Goal: Transaction & Acquisition: Purchase product/service

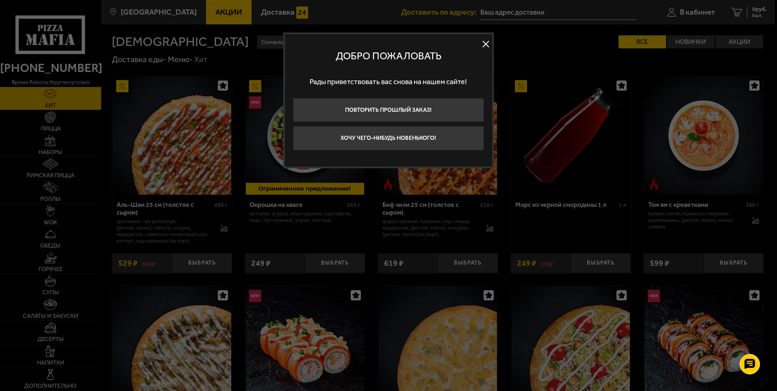
click at [755, 14] on div at bounding box center [388, 195] width 777 height 391
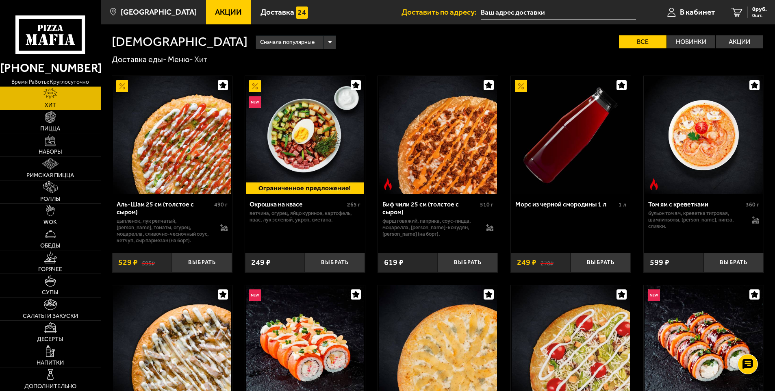
click at [755, 14] on span "0 шт." at bounding box center [760, 15] width 15 height 5
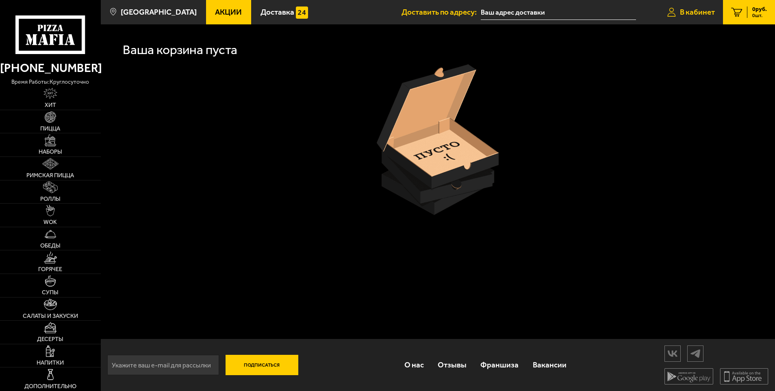
click at [672, 13] on icon at bounding box center [672, 12] width 9 height 9
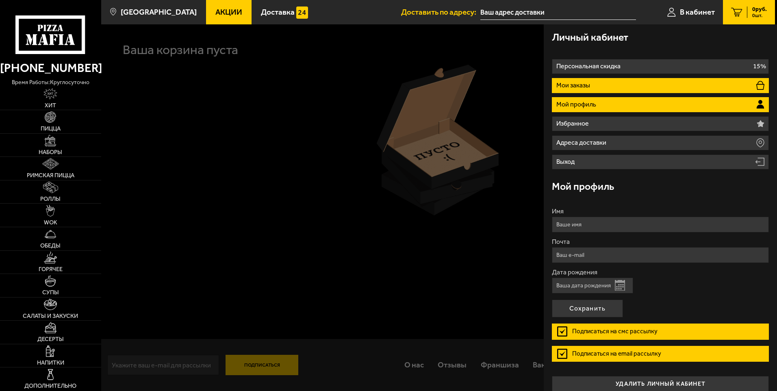
click at [596, 91] on li "Мои заказы" at bounding box center [660, 85] width 217 height 15
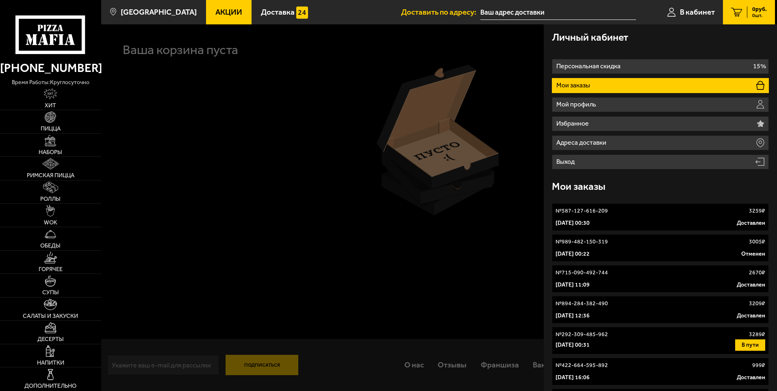
click at [571, 217] on link "№ 587-127-616-209 3259 ₽ [DATE] 00:30 Доставлен" at bounding box center [660, 217] width 217 height 28
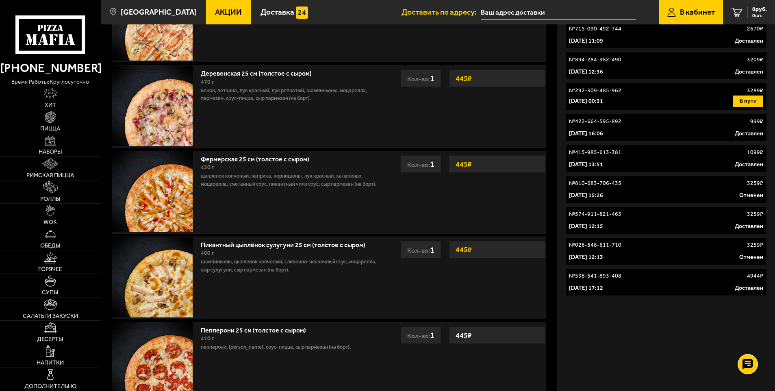
scroll to position [390, 0]
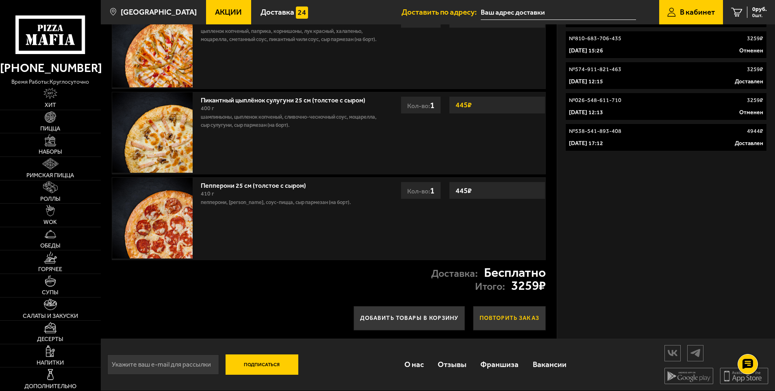
click at [490, 324] on button "Повторить заказ" at bounding box center [509, 318] width 73 height 24
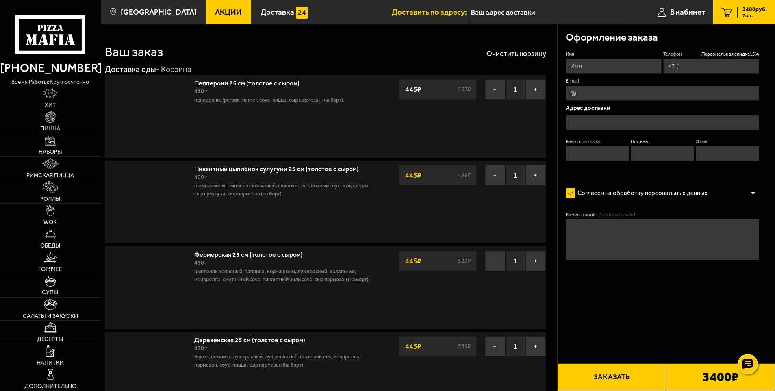
type input "[PHONE_NUMBER]"
type input "[STREET_ADDRESS]"
type input "0"
type input "1"
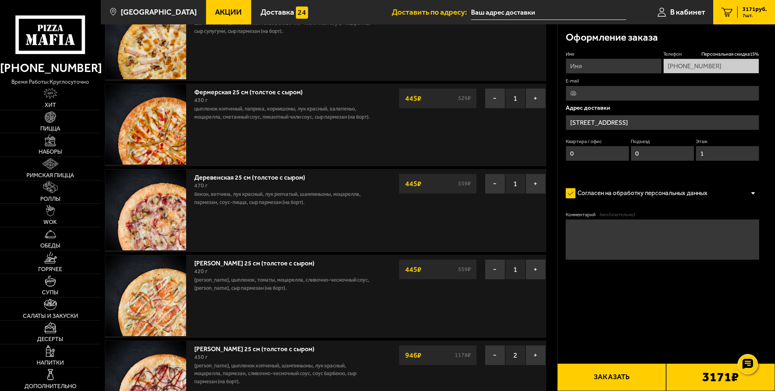
scroll to position [244, 0]
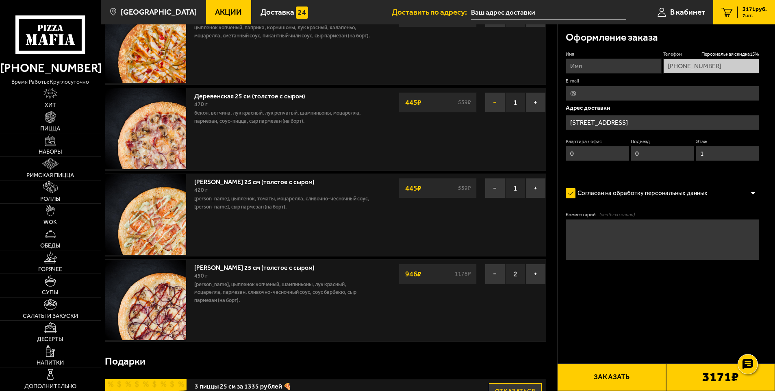
click at [496, 101] on button "−" at bounding box center [495, 102] width 20 height 20
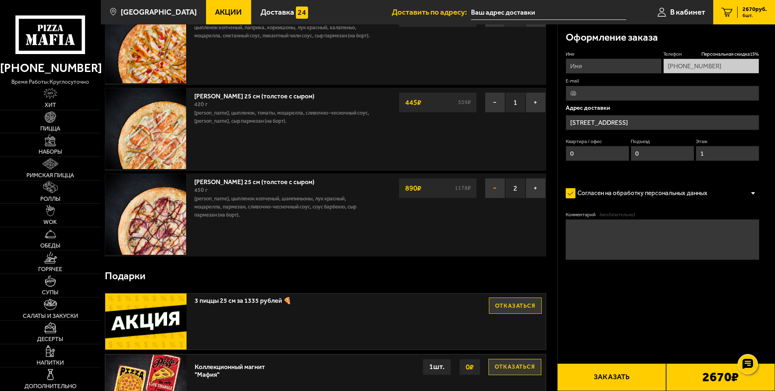
click at [493, 194] on button "−" at bounding box center [495, 188] width 20 height 20
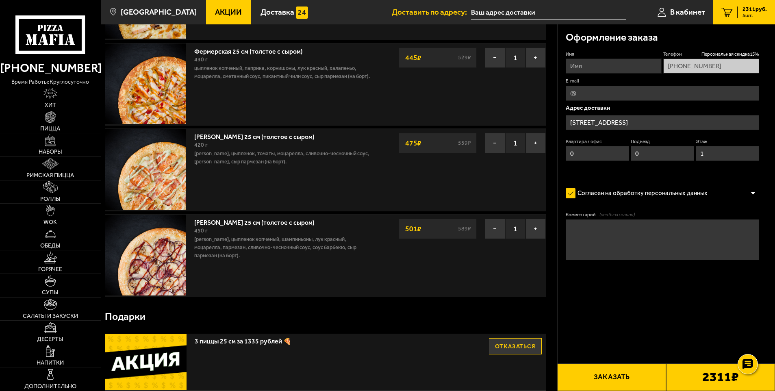
scroll to position [41, 0]
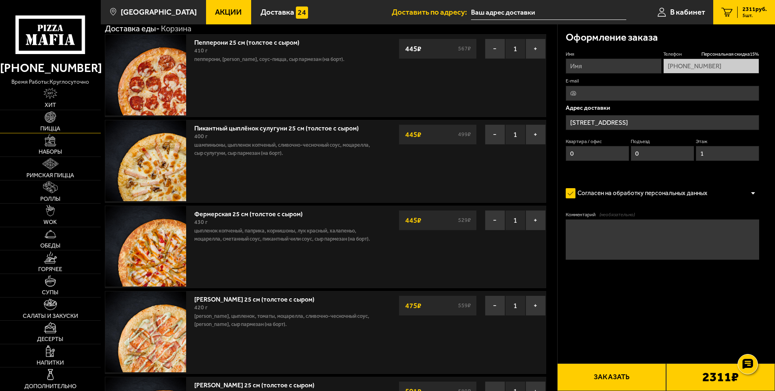
click at [52, 126] on span "Пицца" at bounding box center [50, 129] width 20 height 6
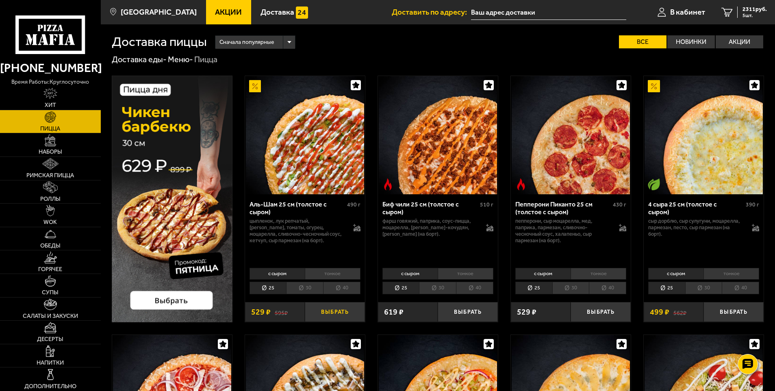
click at [334, 308] on button "Выбрать" at bounding box center [335, 312] width 60 height 20
click at [756, 17] on span "6 шт." at bounding box center [755, 15] width 24 height 5
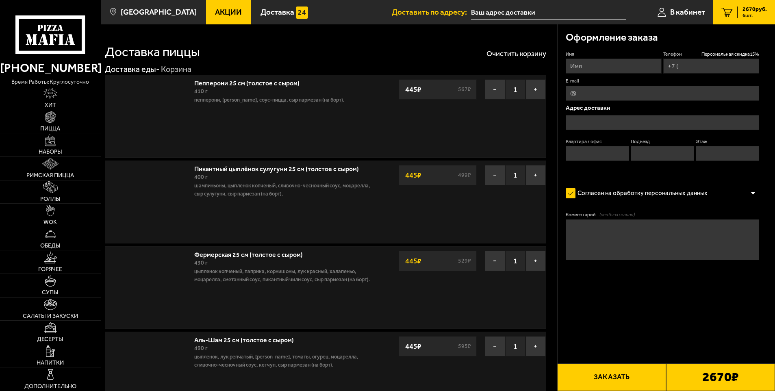
type input "[PHONE_NUMBER]"
type input "[STREET_ADDRESS]"
type input "0"
type input "1"
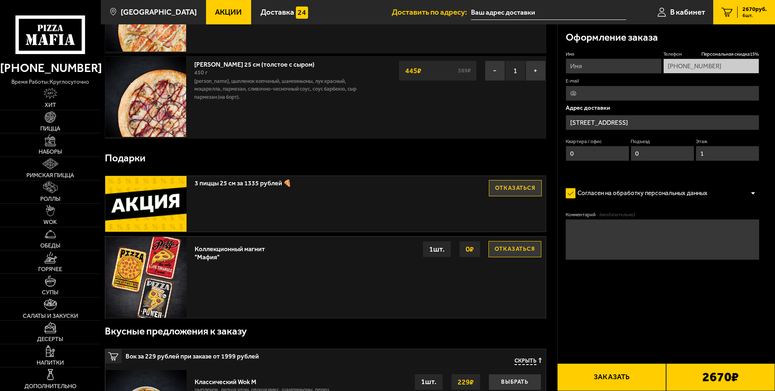
scroll to position [407, 0]
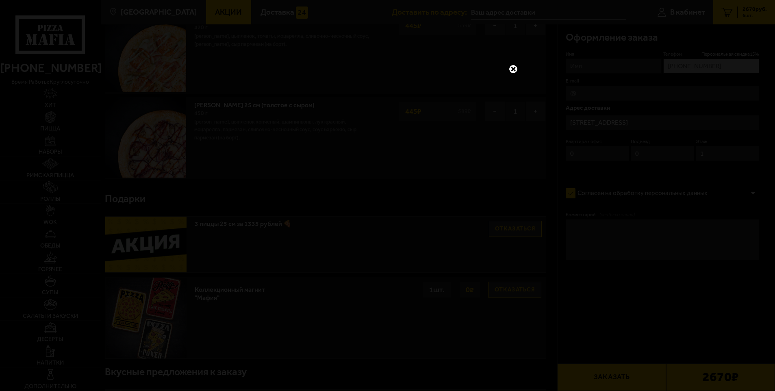
click at [511, 67] on link at bounding box center [513, 69] width 11 height 11
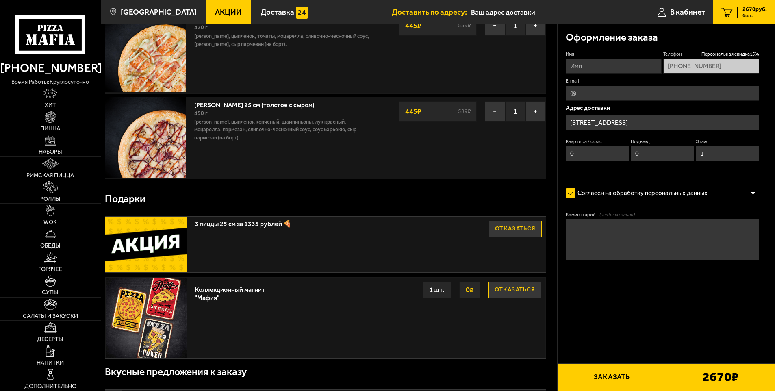
click at [44, 123] on link "Пицца" at bounding box center [50, 121] width 101 height 23
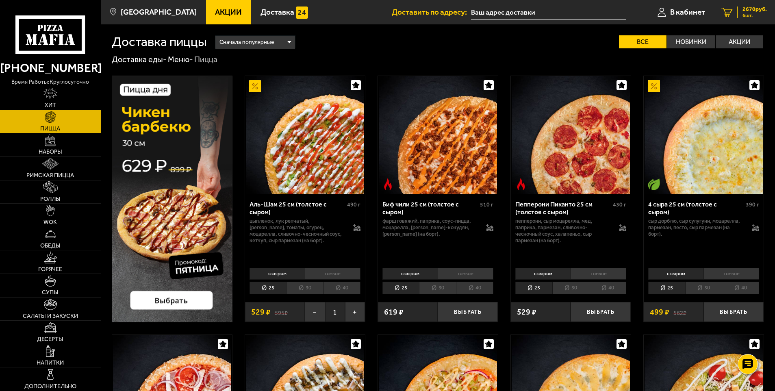
click at [760, 9] on span "2670 руб." at bounding box center [755, 10] width 24 height 6
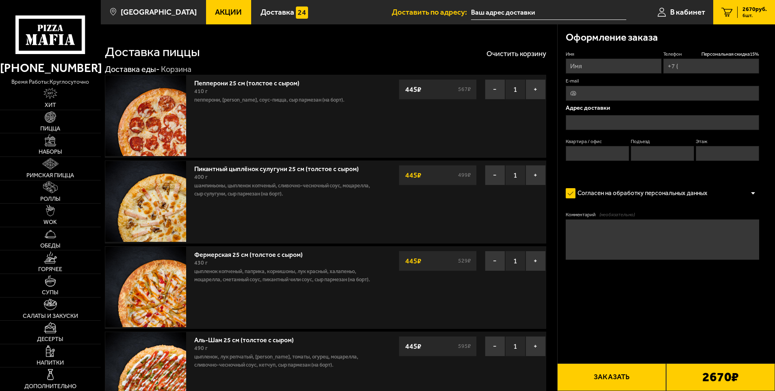
type input "[PHONE_NUMBER]"
type input "[STREET_ADDRESS]"
type input "0"
type input "1"
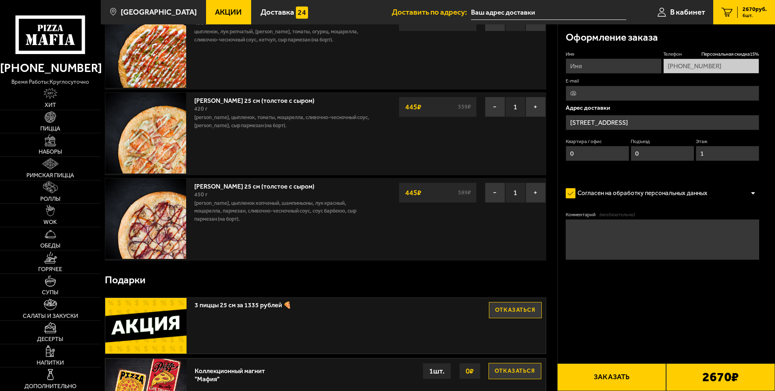
scroll to position [203, 0]
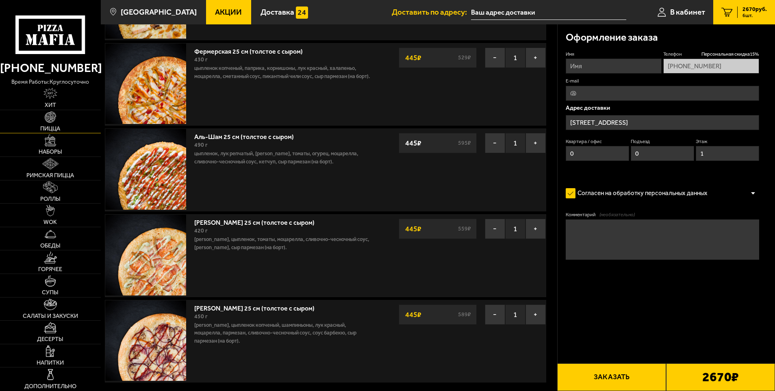
click at [44, 129] on span "Пицца" at bounding box center [50, 129] width 20 height 6
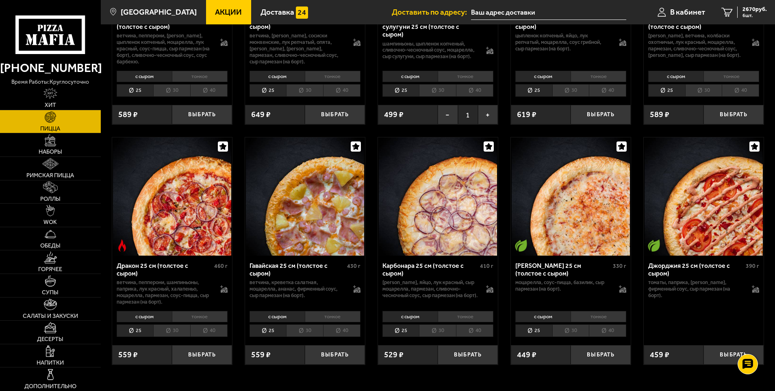
scroll to position [1260, 0]
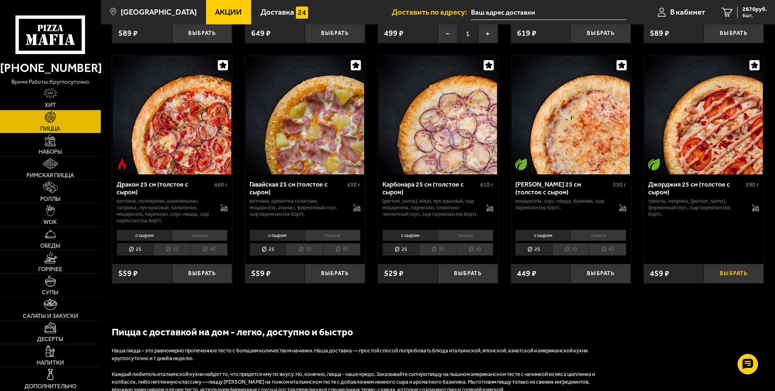
click at [717, 279] on button "Выбрать" at bounding box center [734, 274] width 60 height 20
click at [752, 12] on span "3129 руб." at bounding box center [755, 10] width 24 height 6
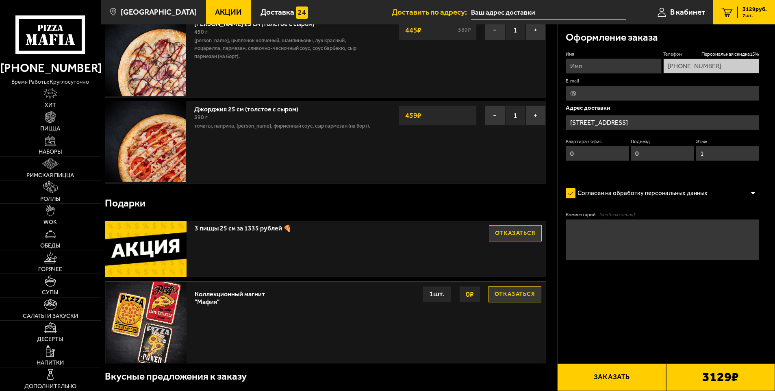
scroll to position [447, 0]
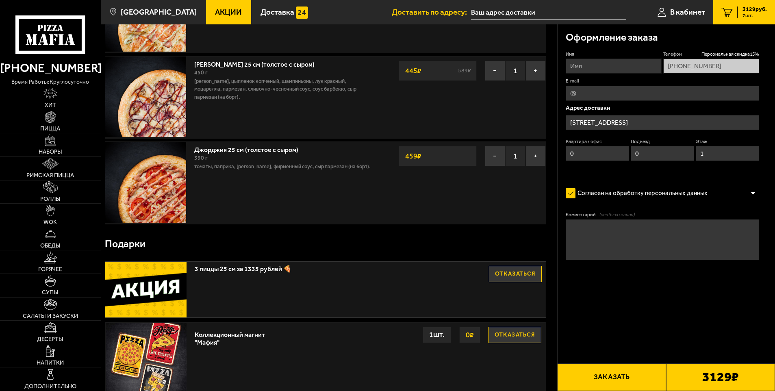
click at [605, 65] on input "Имя" at bounding box center [614, 66] width 96 height 15
type input "[PERSON_NAME]"
type input "[EMAIL_ADDRESS][DOMAIN_NAME]"
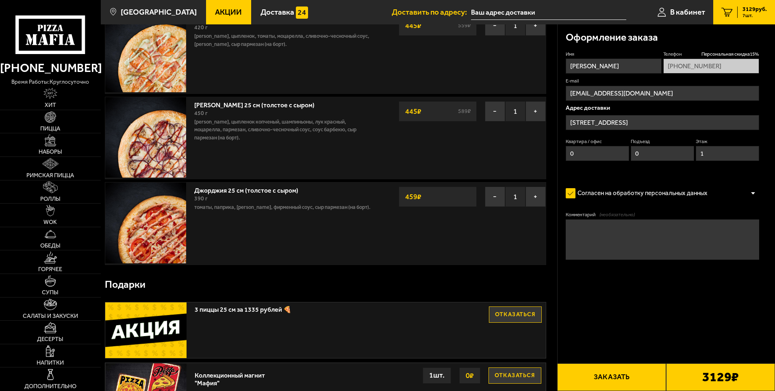
click at [686, 232] on textarea "Комментарий (необязательно)" at bounding box center [663, 240] width 194 height 40
type textarea "Бизнес-Центр МегаПарк, 1 этаж"
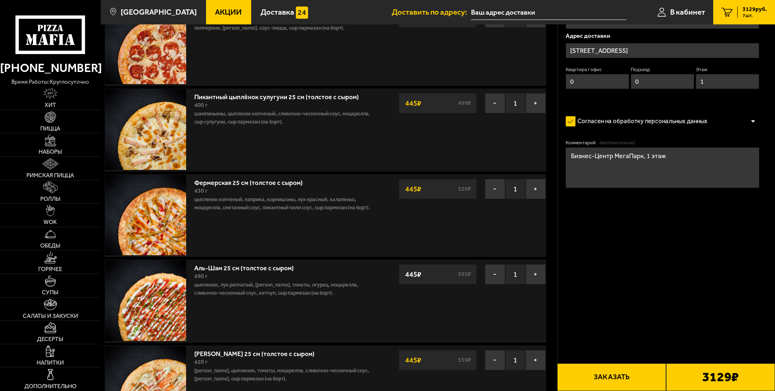
scroll to position [0, 0]
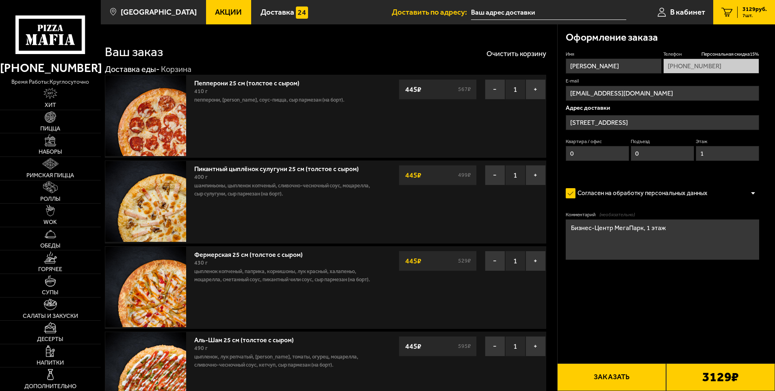
click at [621, 377] on button "Заказать" at bounding box center [611, 377] width 109 height 28
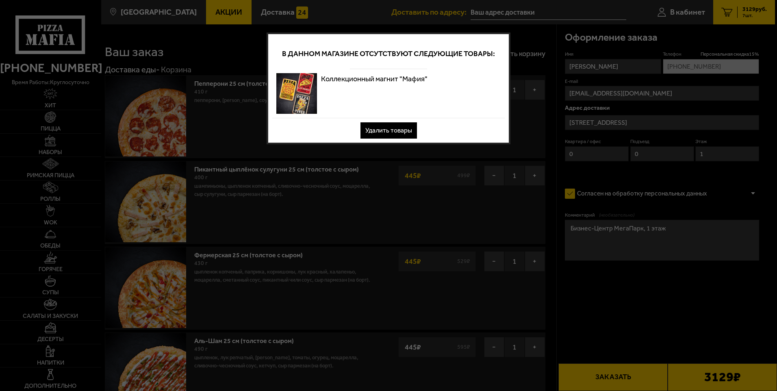
click at [396, 129] on button "Удалить товары" at bounding box center [389, 130] width 57 height 16
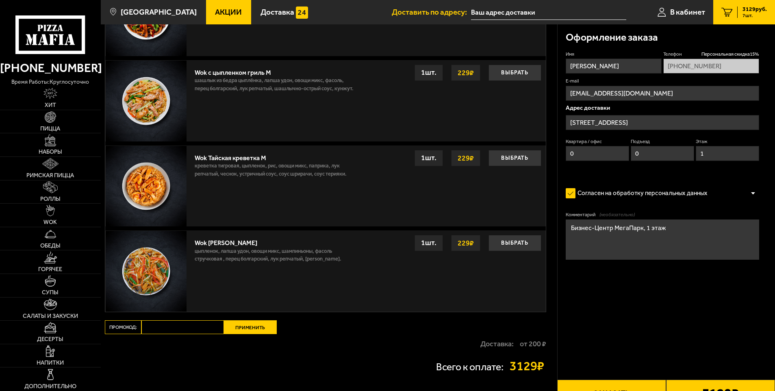
scroll to position [1170, 0]
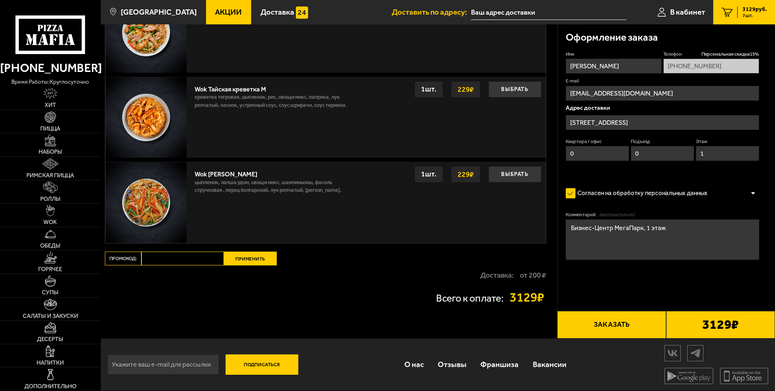
click at [607, 326] on button "Заказать" at bounding box center [611, 325] width 109 height 28
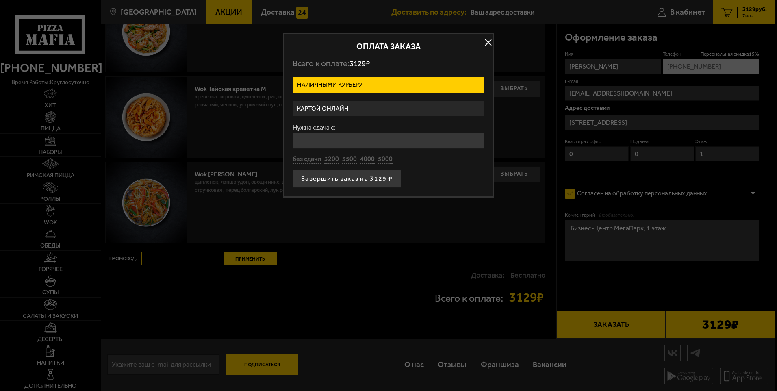
click at [335, 104] on label "Картой онлайн" at bounding box center [389, 109] width 192 height 16
click at [0, 0] on input "Картой онлайн" at bounding box center [0, 0] width 0 height 0
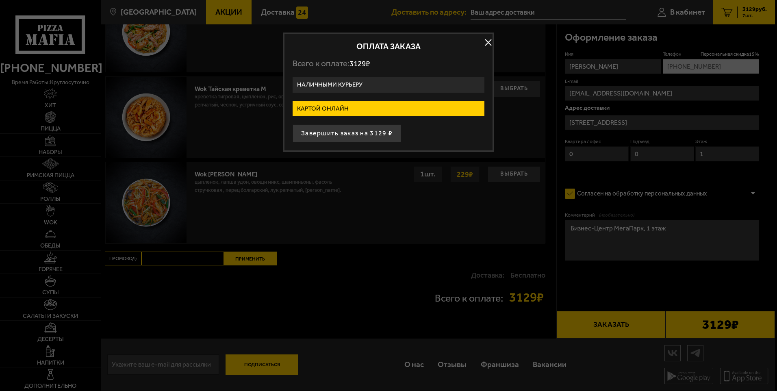
click at [337, 83] on label "Наличными курьеру" at bounding box center [389, 85] width 192 height 16
click at [0, 0] on input "Наличными курьеру" at bounding box center [0, 0] width 0 height 0
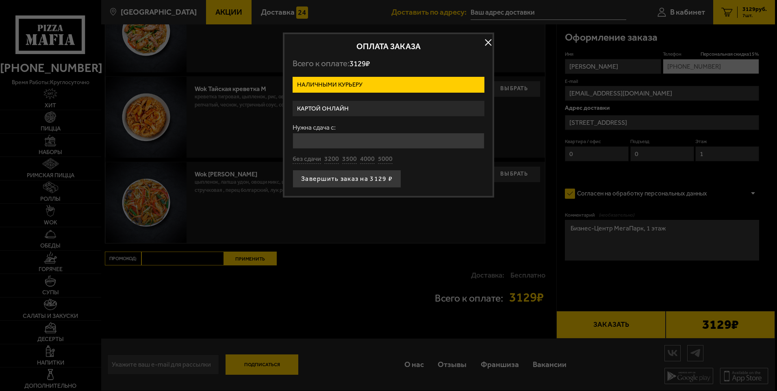
click at [426, 142] on input "Нужна сдача с:" at bounding box center [389, 141] width 192 height 16
type input "3500"
click at [489, 42] on button "button" at bounding box center [488, 43] width 12 height 12
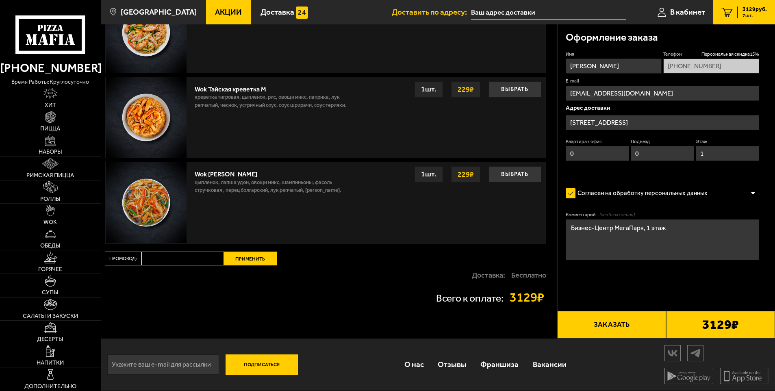
click at [509, 11] on input "text" at bounding box center [548, 12] width 155 height 15
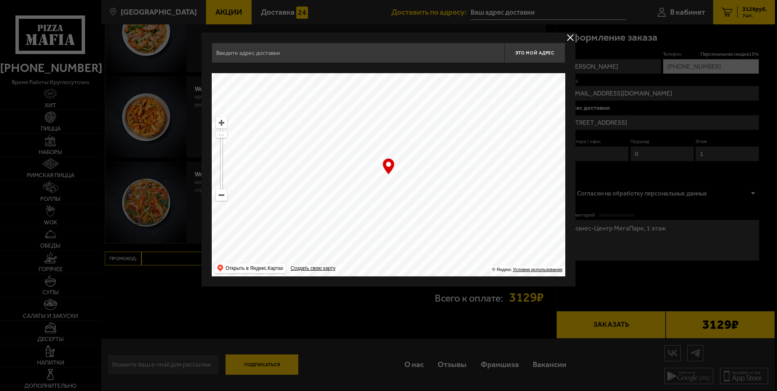
click at [435, 10] on div at bounding box center [388, 195] width 777 height 391
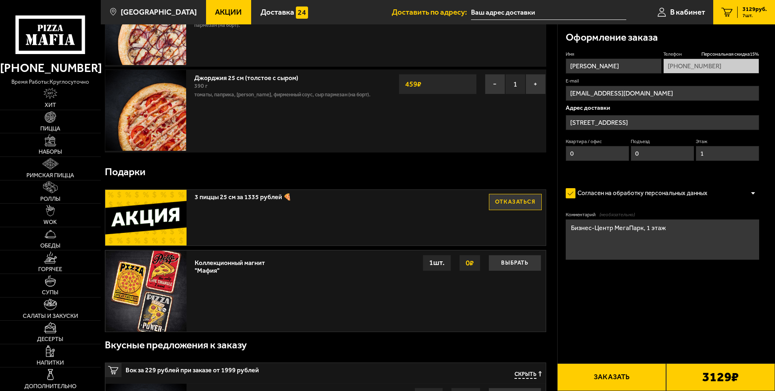
scroll to position [397, 0]
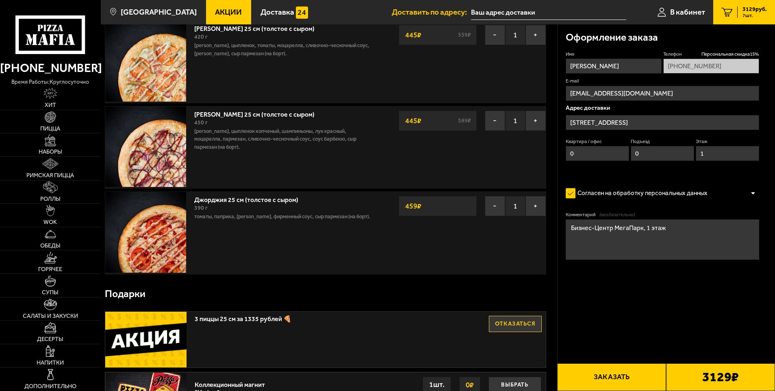
click at [753, 191] on div at bounding box center [753, 193] width 12 height 6
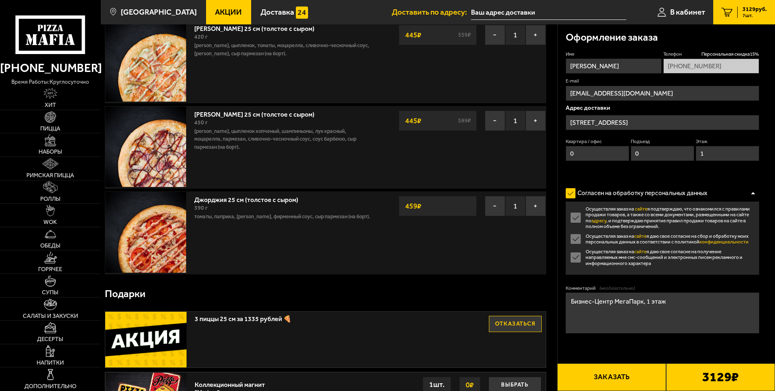
click at [753, 191] on div at bounding box center [753, 193] width 12 height 6
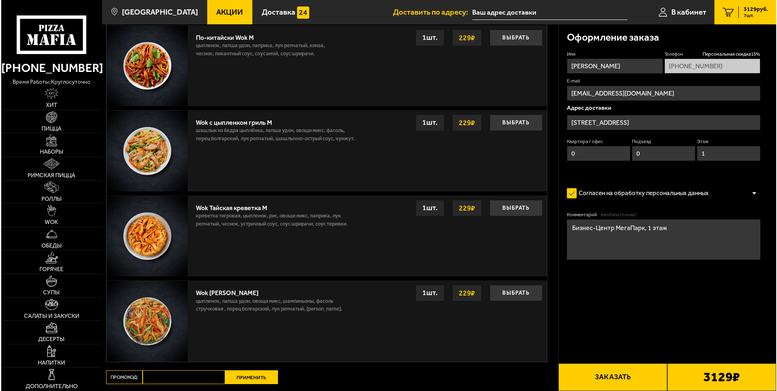
scroll to position [1170, 0]
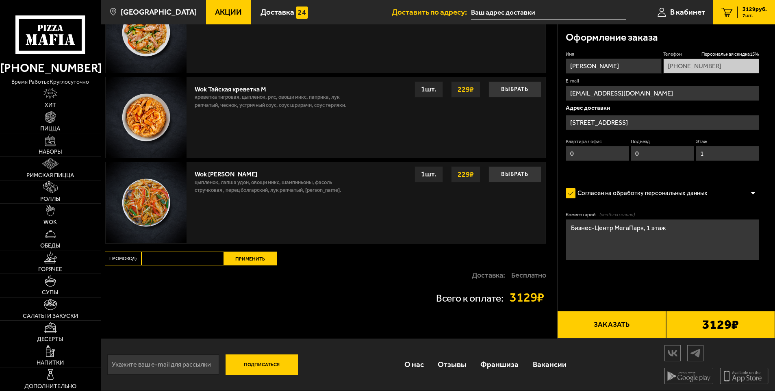
click at [528, 7] on input "text" at bounding box center [548, 12] width 155 height 15
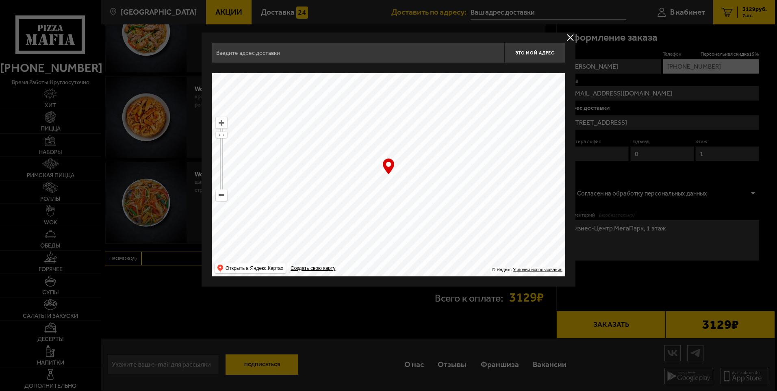
click at [569, 41] on button "delivery type" at bounding box center [571, 38] width 10 height 10
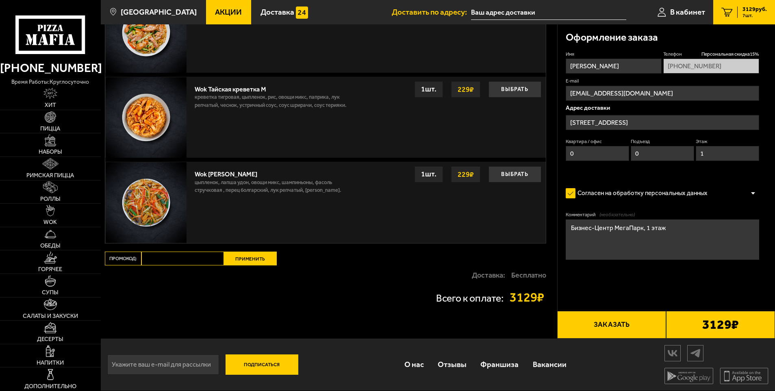
click at [627, 320] on button "Заказать" at bounding box center [611, 325] width 109 height 28
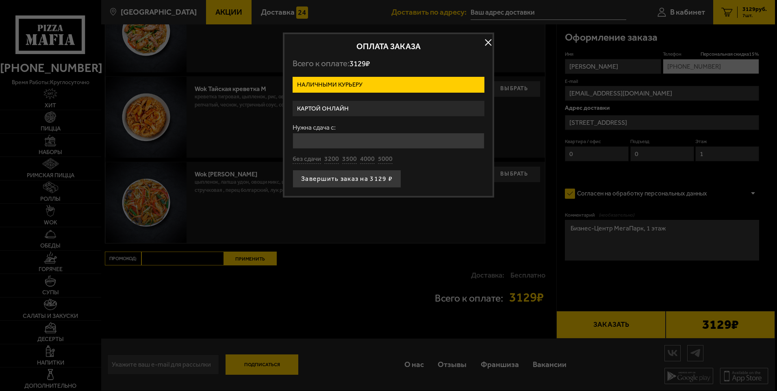
click at [322, 138] on input "Нужна сдача с:" at bounding box center [389, 141] width 192 height 16
type input "3500"
click at [329, 182] on button "Завершить заказ на 3129 ₽" at bounding box center [347, 179] width 109 height 18
